Goal: Transaction & Acquisition: Book appointment/travel/reservation

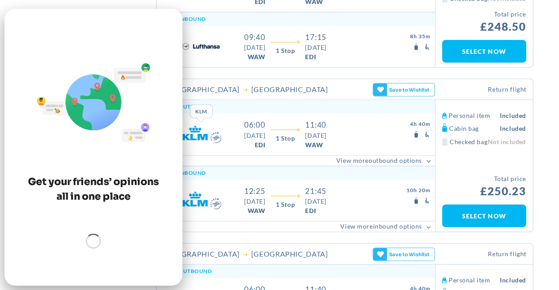
scroll to position [26, 0]
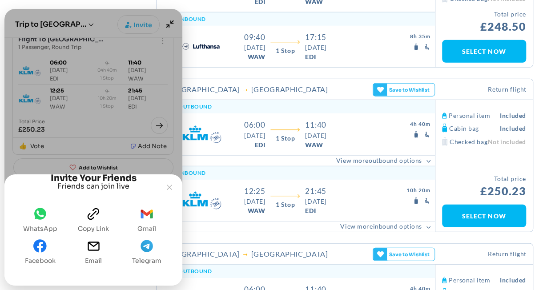
click at [142, 224] on span "gmail" at bounding box center [146, 216] width 13 height 18
click at [172, 185] on icon "Joyned Window" at bounding box center [169, 187] width 5 height 5
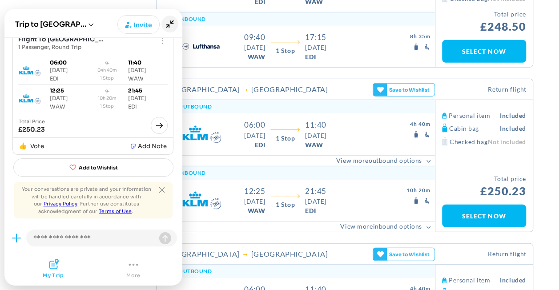
click at [174, 16] on icon "Minimize" at bounding box center [170, 24] width 17 height 17
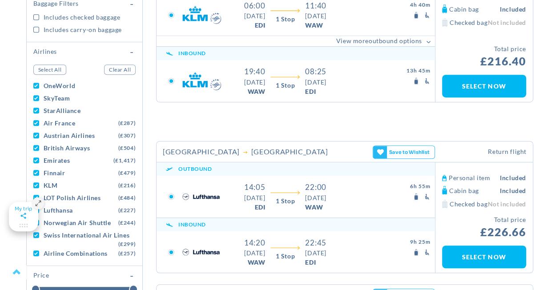
scroll to position [0, 0]
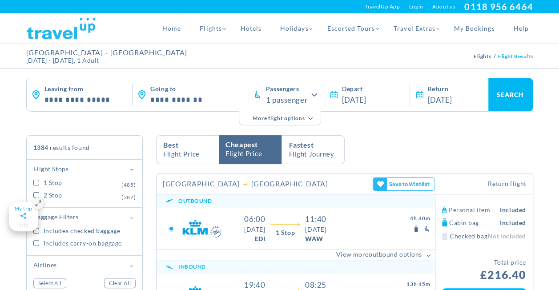
click at [350, 101] on input "**********" at bounding box center [366, 99] width 85 height 8
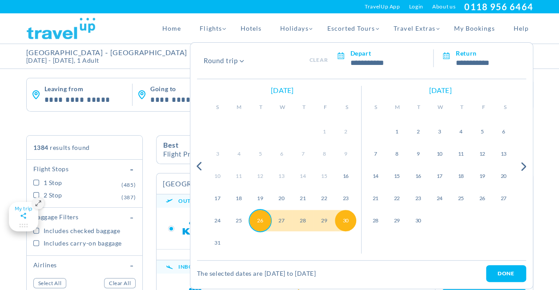
click at [264, 226] on div "26" at bounding box center [260, 220] width 21 height 21
click at [325, 218] on div "29" at bounding box center [324, 220] width 21 height 21
type input "**********"
click at [494, 270] on link "done" at bounding box center [506, 273] width 40 height 17
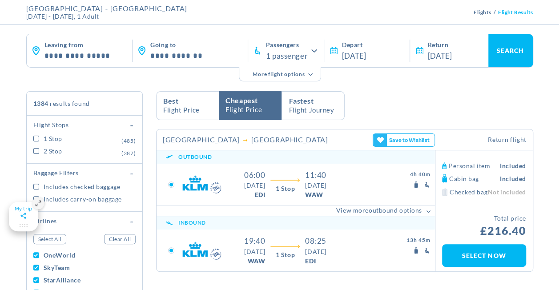
scroll to position [71, 0]
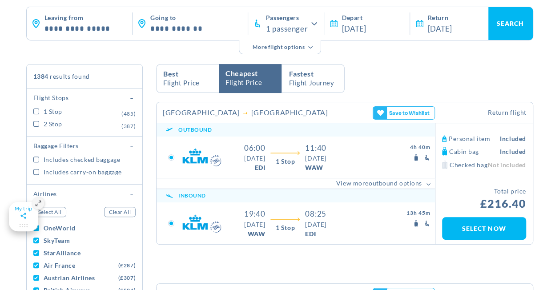
click at [506, 24] on link "SEARCH" at bounding box center [511, 23] width 45 height 33
